Goal: Information Seeking & Learning: Learn about a topic

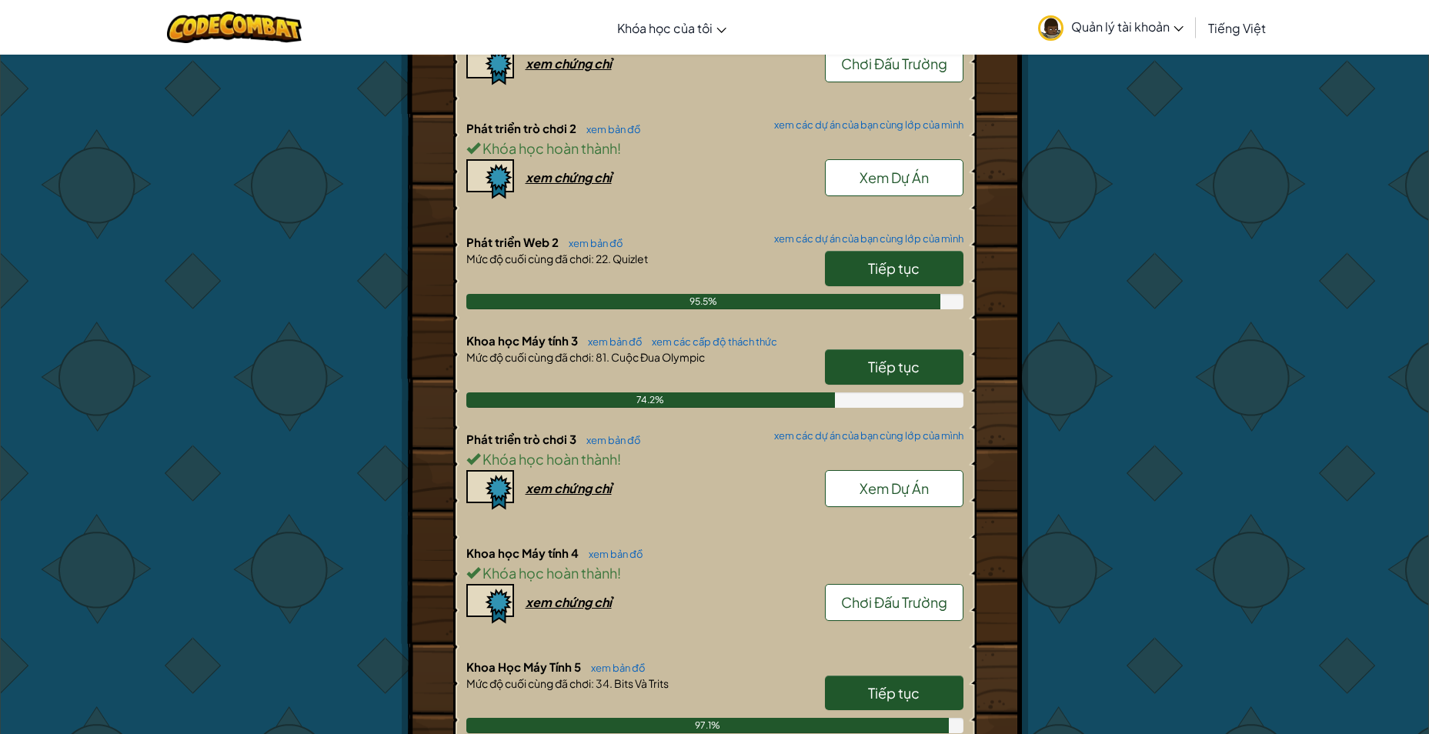
scroll to position [1078, 0]
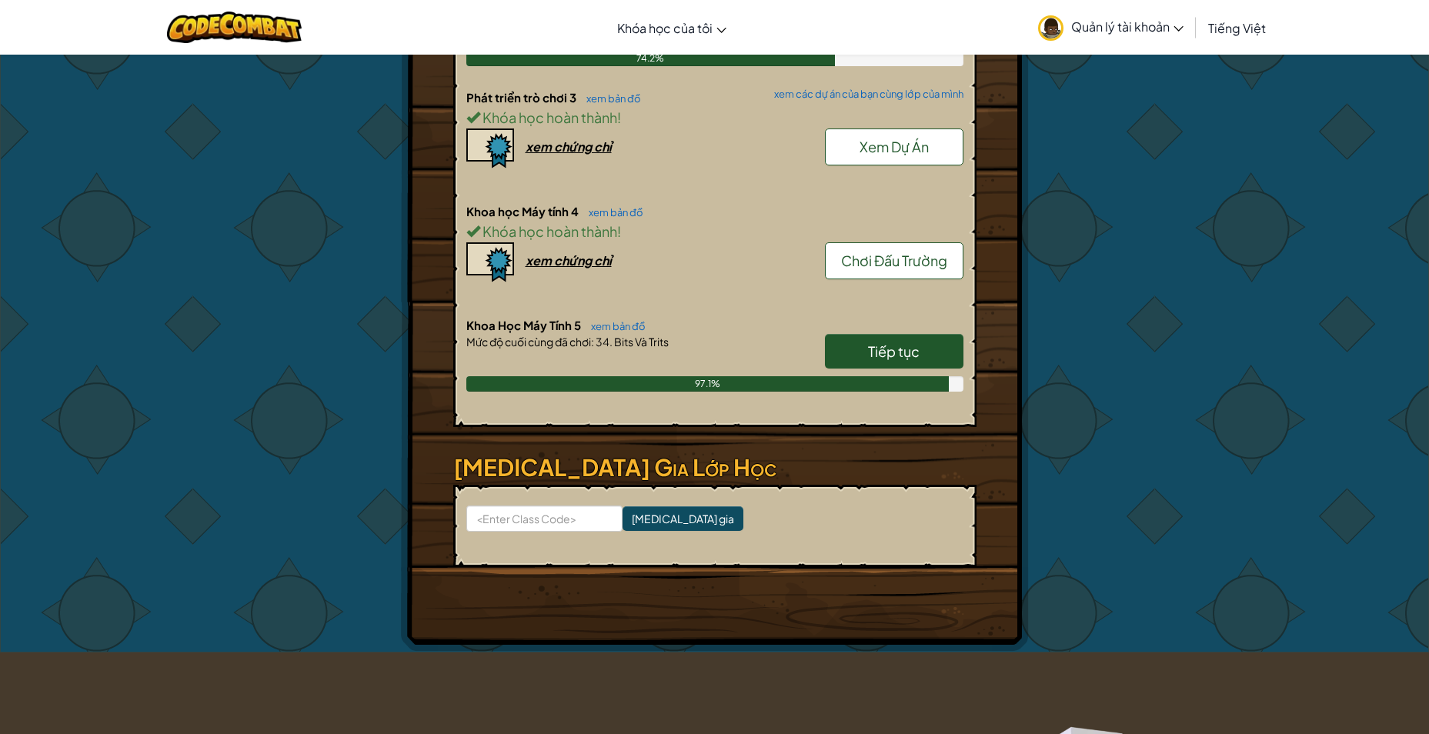
click at [895, 353] on span "Tiếp tục" at bounding box center [894, 352] width 52 height 18
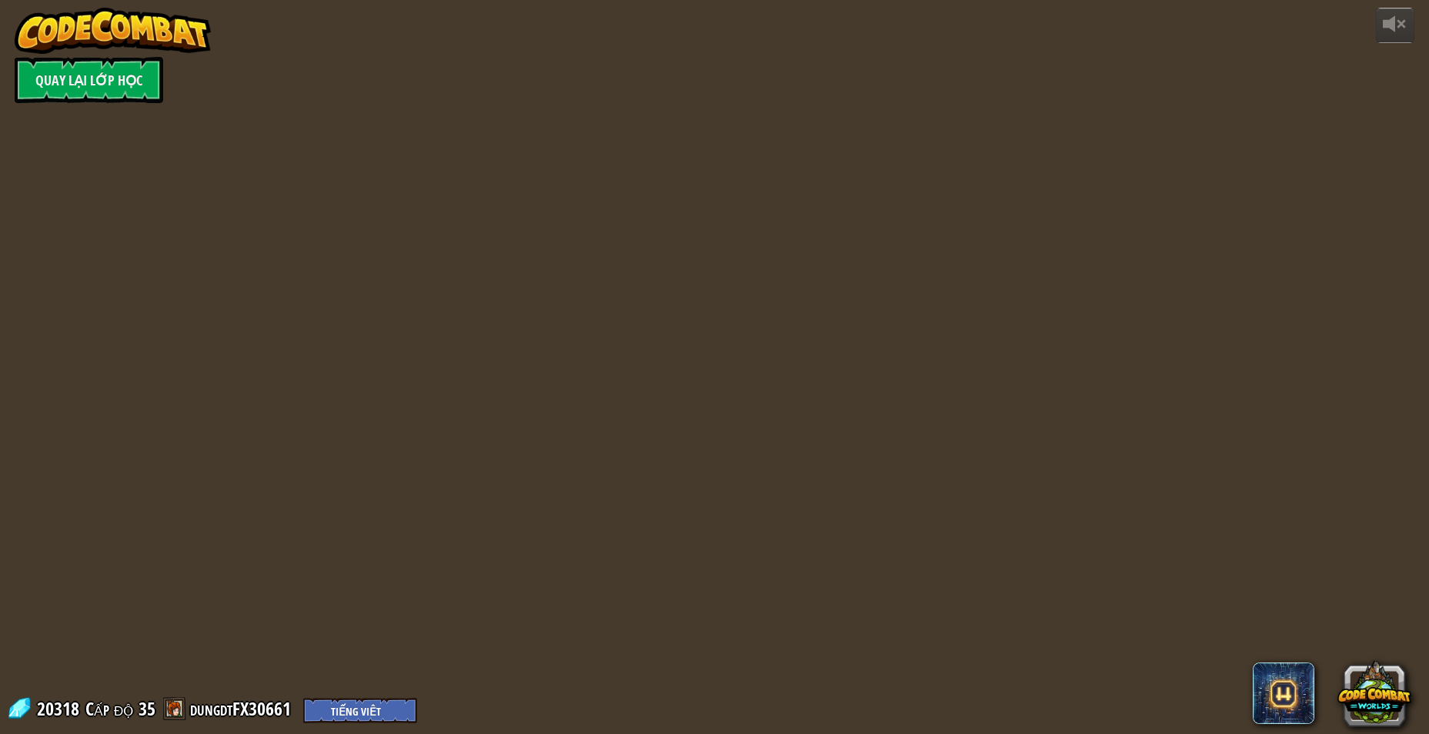
select select "vi"
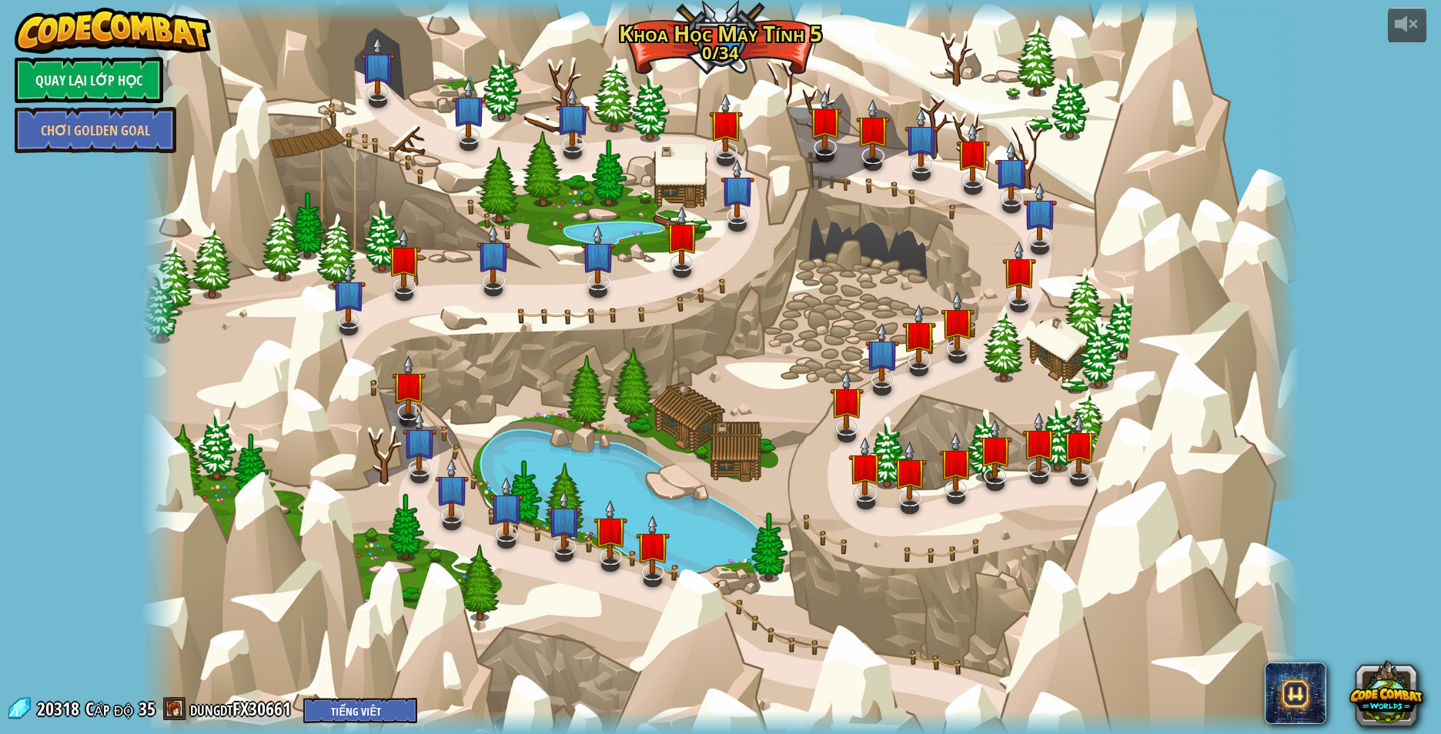
select select "vi"
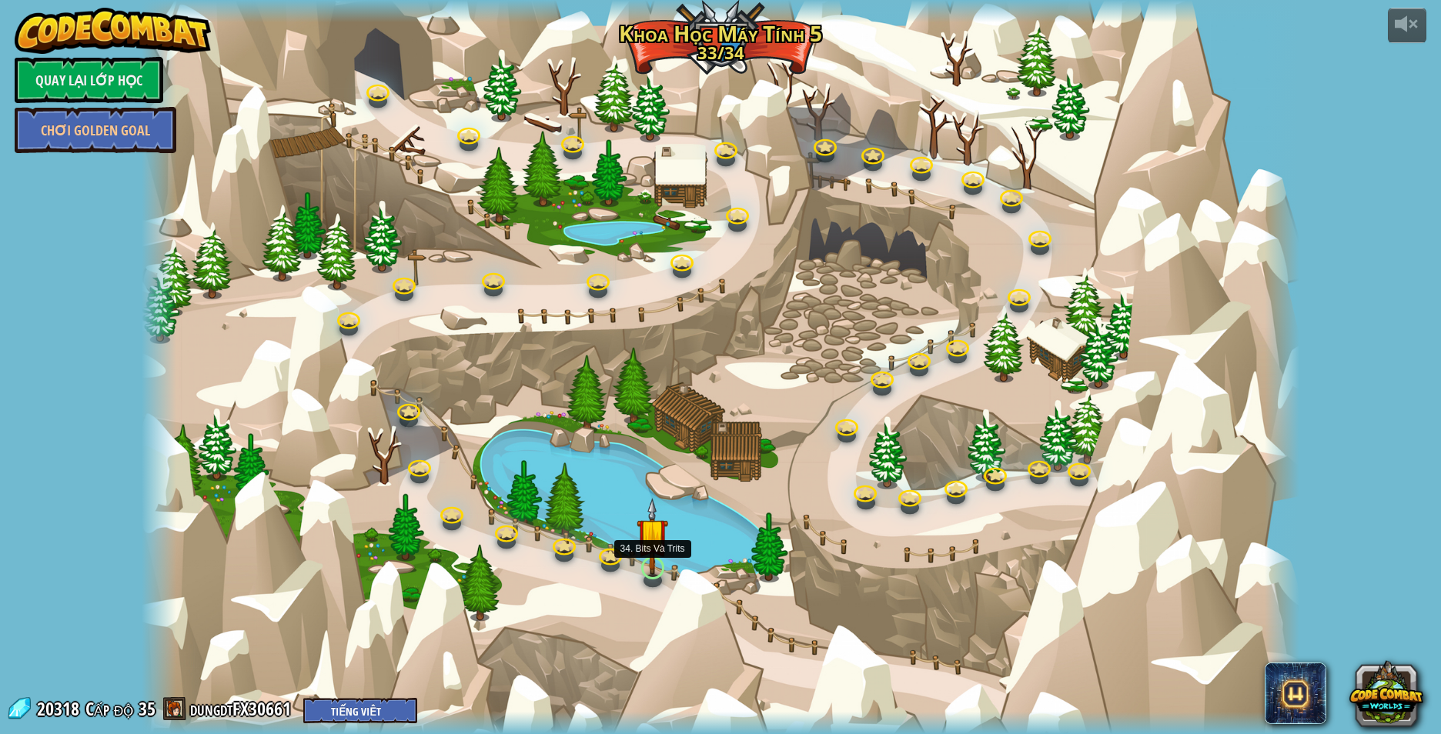
select select "vi"
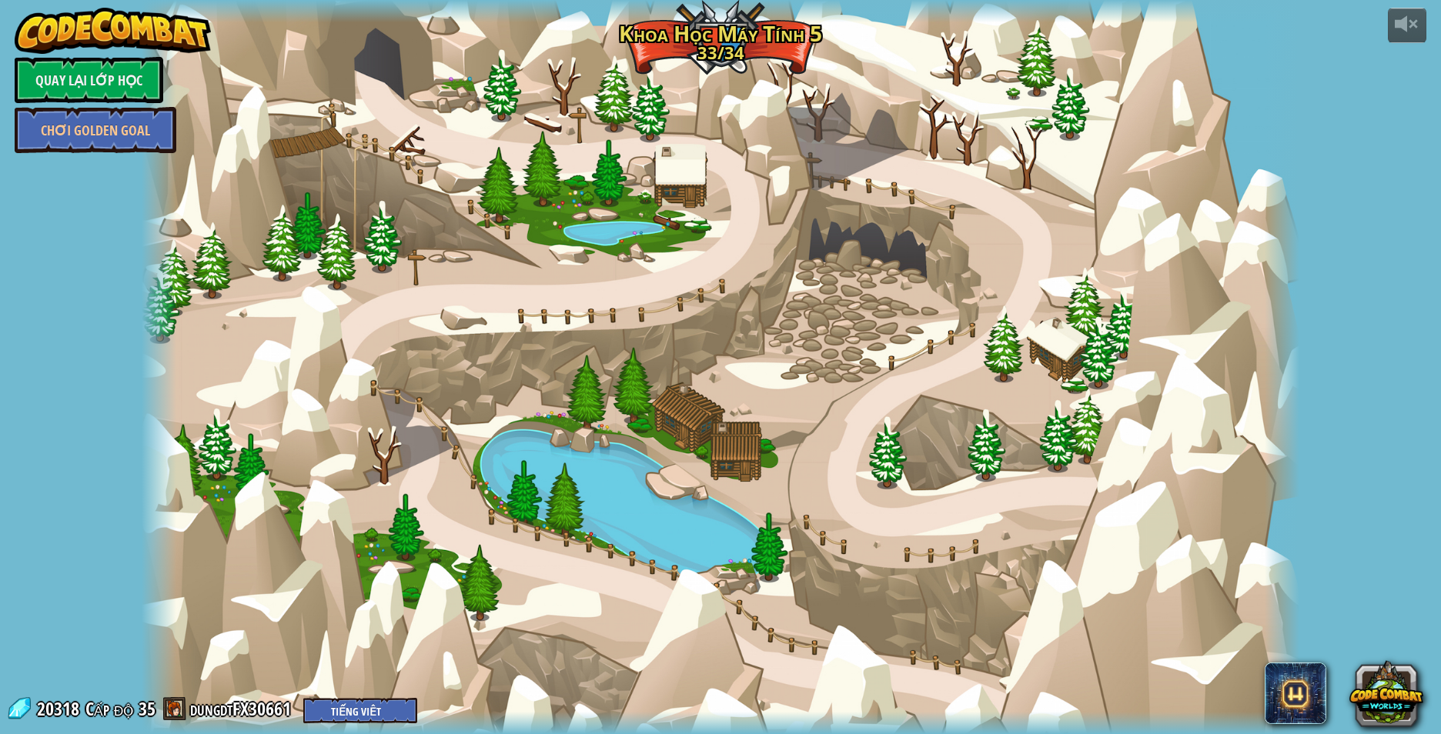
select select "vi"
